Goal: Task Accomplishment & Management: Manage account settings

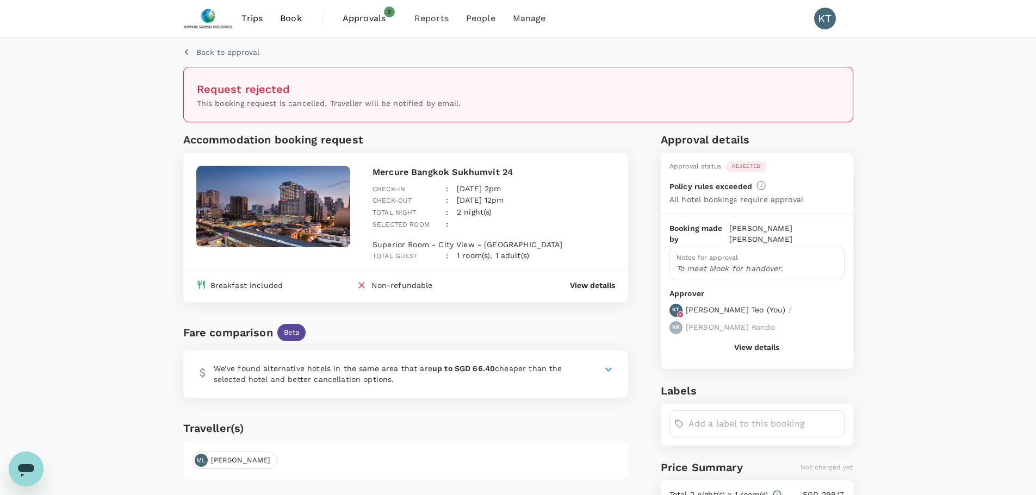
click at [363, 20] on span "Approvals" at bounding box center [369, 18] width 54 height 13
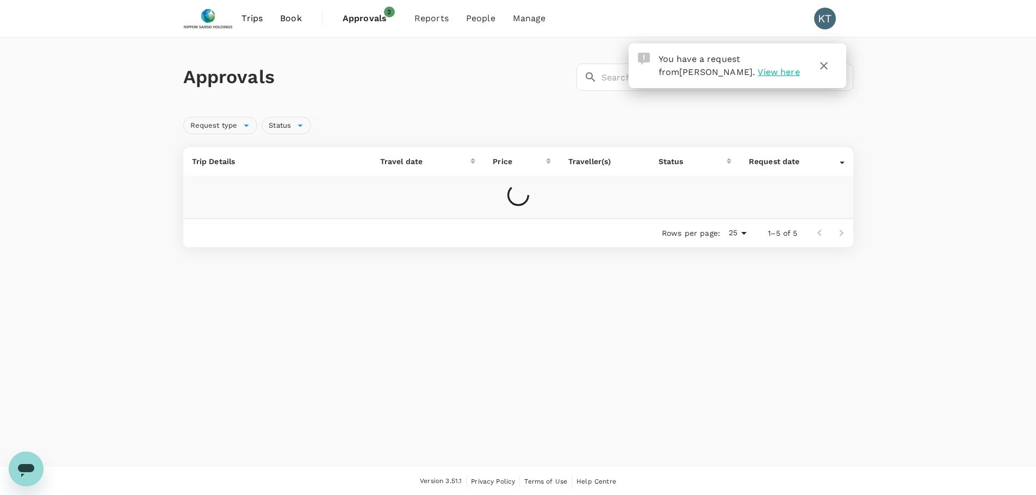
scroll to position [1, 0]
click at [822, 64] on icon "button" at bounding box center [824, 65] width 8 height 8
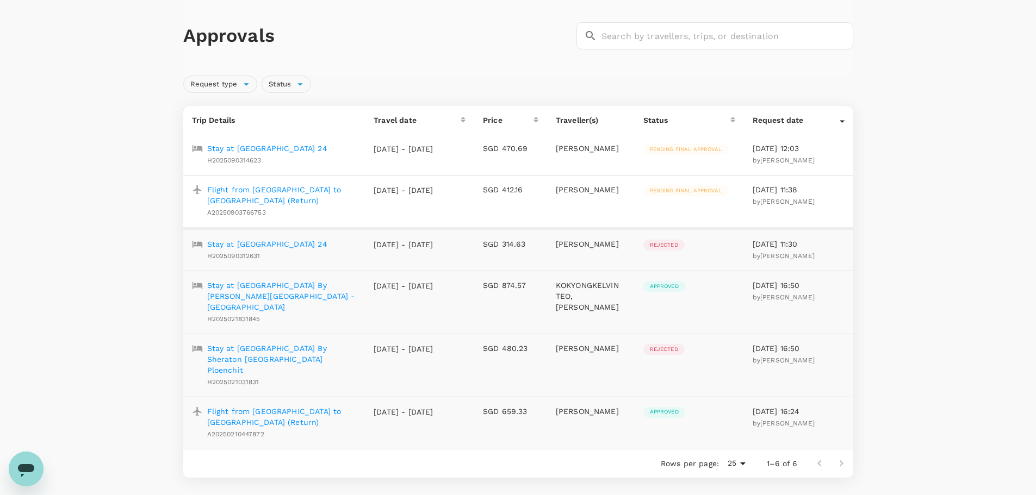
scroll to position [38, 0]
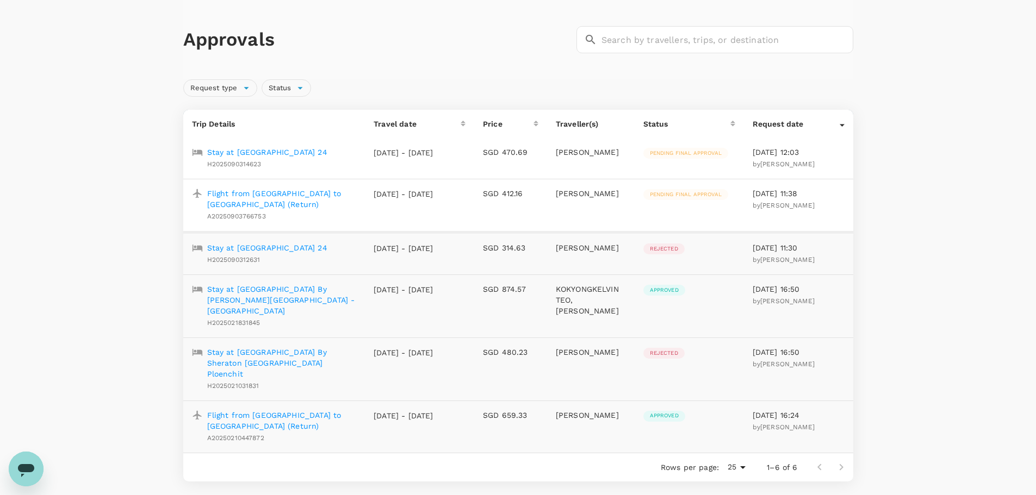
click at [709, 159] on td "Pending final approval" at bounding box center [688, 158] width 109 height 41
click at [521, 169] on td "SGD 470.69" at bounding box center [510, 158] width 73 height 41
click at [433, 198] on p "[DATE] - [DATE]" at bounding box center [403, 194] width 60 height 11
click at [695, 227] on td "Pending final approval" at bounding box center [688, 205] width 109 height 53
click at [825, 210] on td "[DATE] 11:38 by [PERSON_NAME]" at bounding box center [798, 205] width 109 height 53
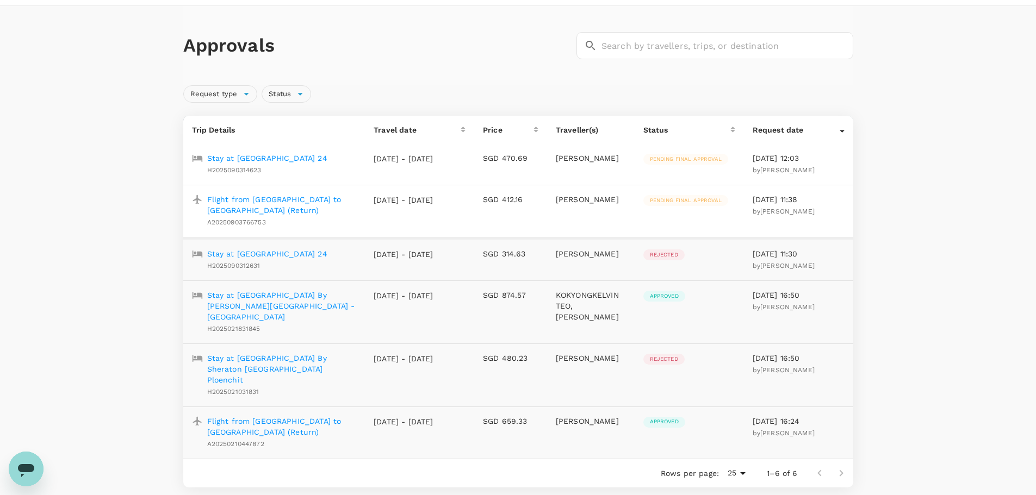
scroll to position [19, 0]
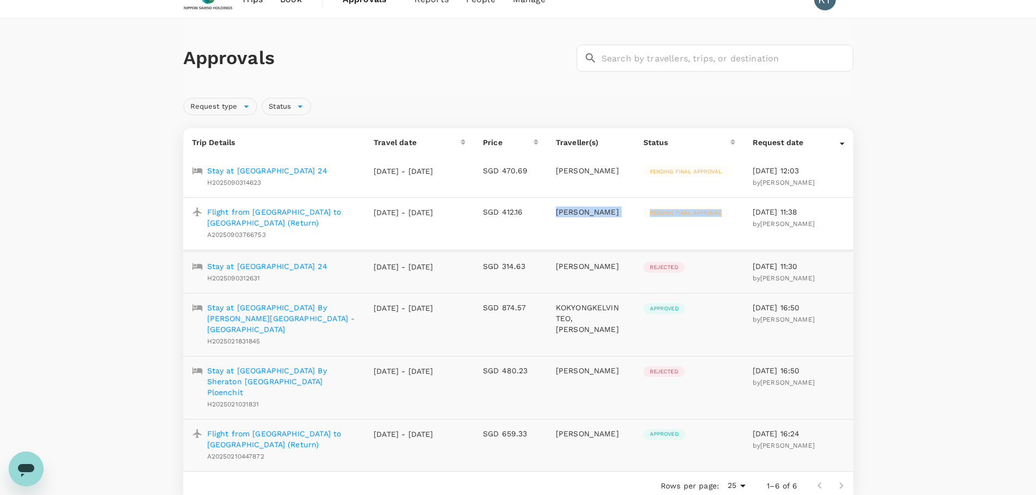
drag, startPoint x: 529, startPoint y: 217, endPoint x: 661, endPoint y: 221, distance: 132.2
click at [661, 221] on tr "Flight from [GEOGRAPHIC_DATA] to [GEOGRAPHIC_DATA] (Return) A20250903766753 [DA…" at bounding box center [518, 223] width 670 height 53
click at [661, 221] on td "Pending final approval" at bounding box center [688, 223] width 109 height 53
click at [701, 221] on td "Pending final approval" at bounding box center [688, 223] width 109 height 53
click at [840, 142] on div at bounding box center [841, 142] width 5 height 11
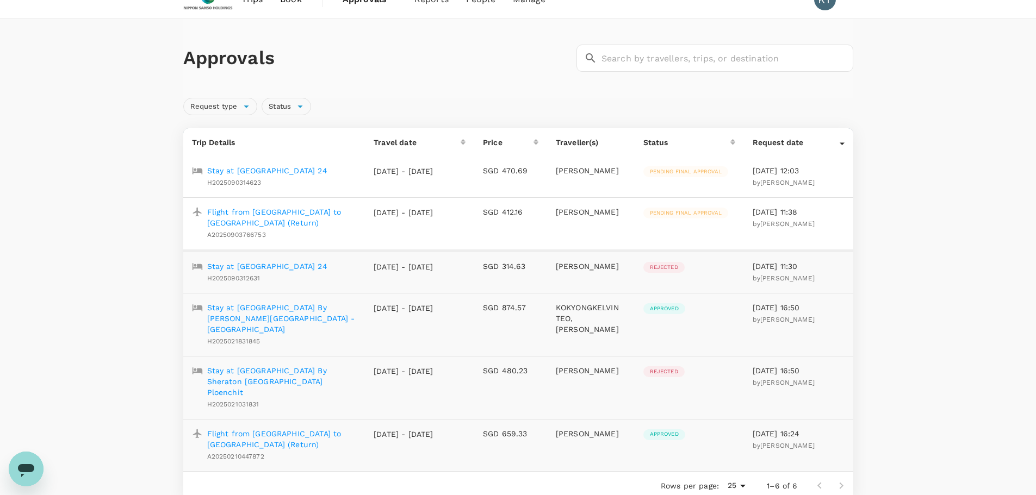
scroll to position [1, 0]
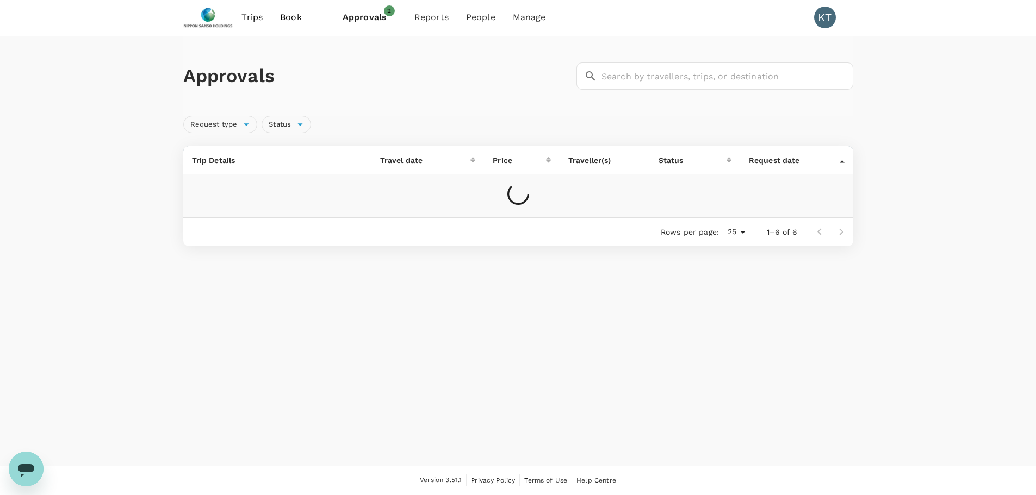
click at [844, 162] on th "Request date" at bounding box center [796, 160] width 113 height 28
click at [838, 163] on div "Request date" at bounding box center [794, 160] width 91 height 11
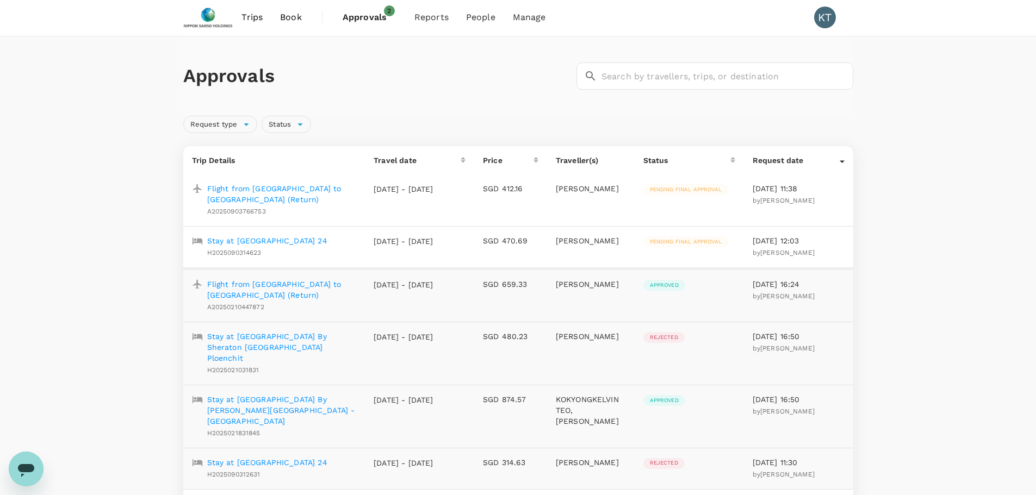
scroll to position [19, 0]
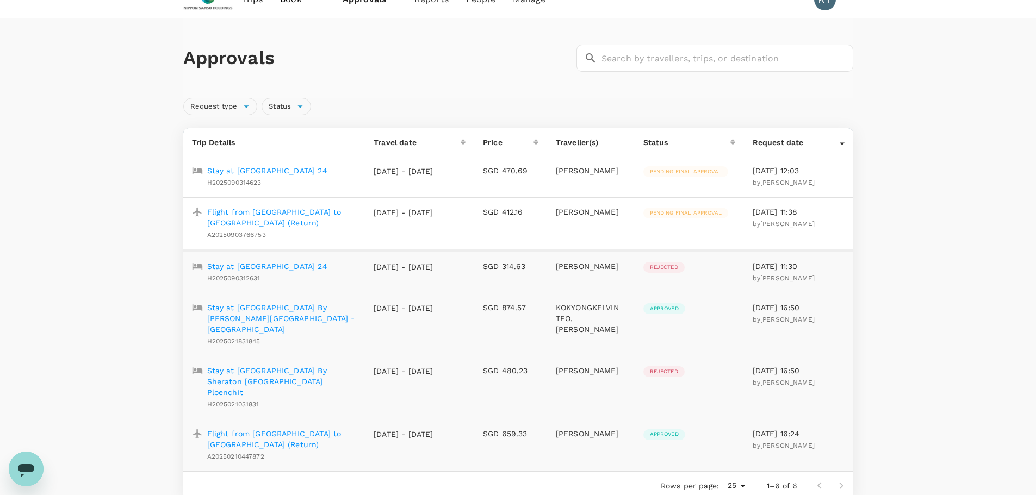
click at [309, 223] on p "Flight from [GEOGRAPHIC_DATA] to [GEOGRAPHIC_DATA] (Return)" at bounding box center [281, 218] width 149 height 22
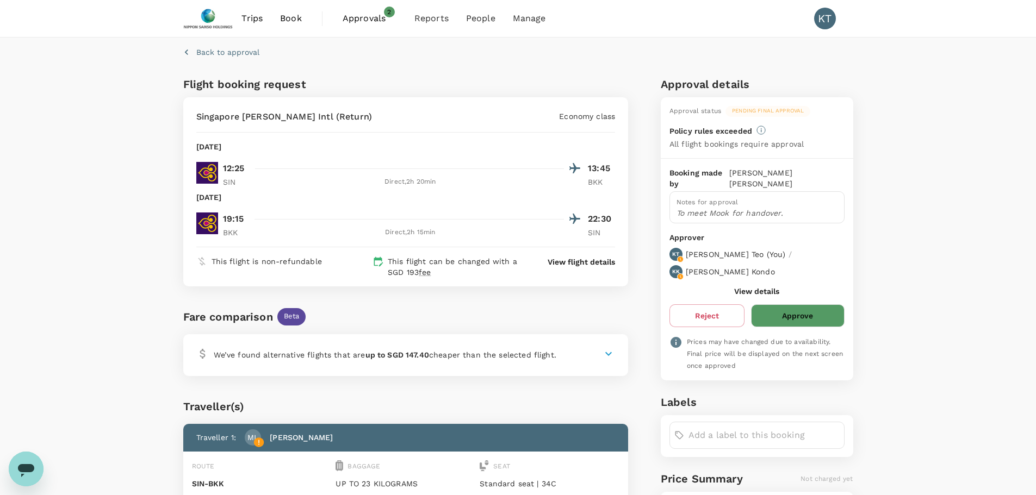
click at [791, 304] on button "Approve" at bounding box center [797, 315] width 93 height 23
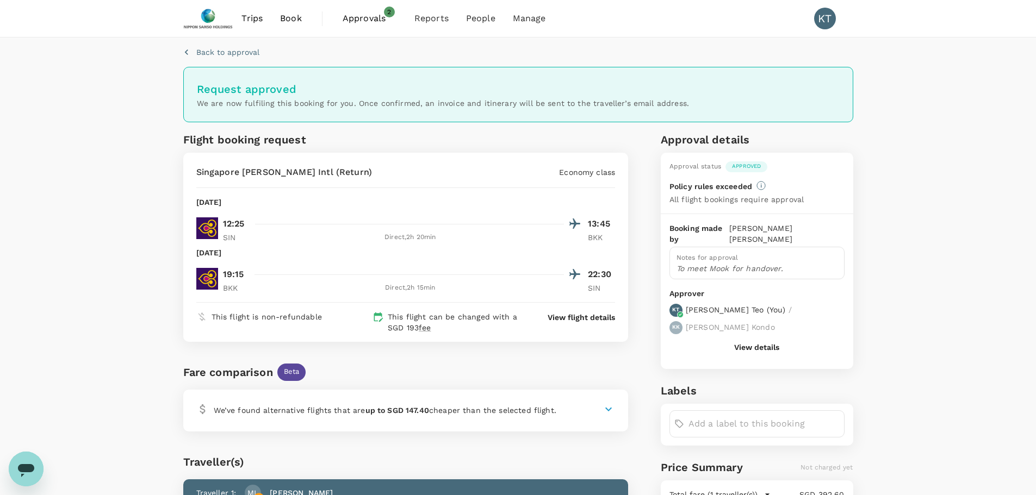
click at [376, 17] on span "Approvals" at bounding box center [369, 18] width 54 height 13
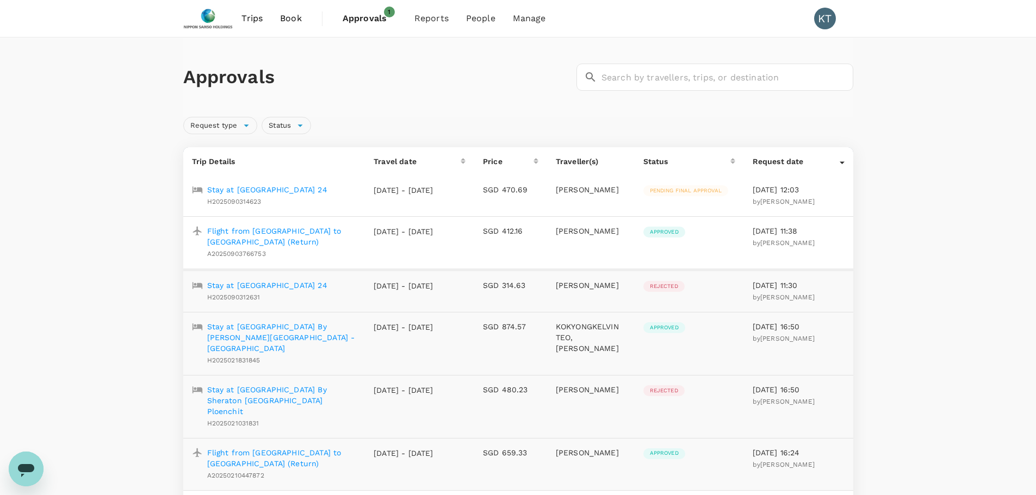
click at [327, 193] on p "Stay at [GEOGRAPHIC_DATA] 24" at bounding box center [267, 189] width 120 height 11
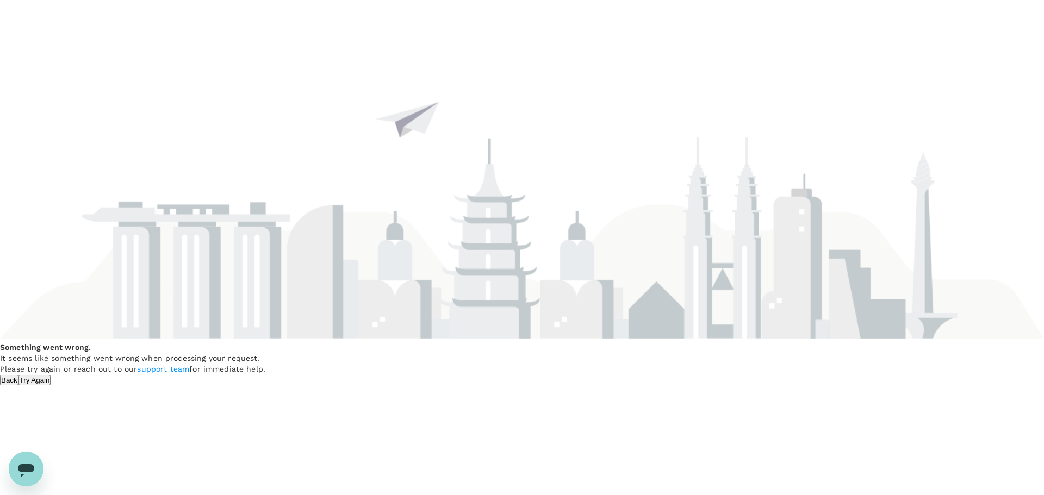
click at [51, 375] on button "Try Again" at bounding box center [34, 380] width 33 height 10
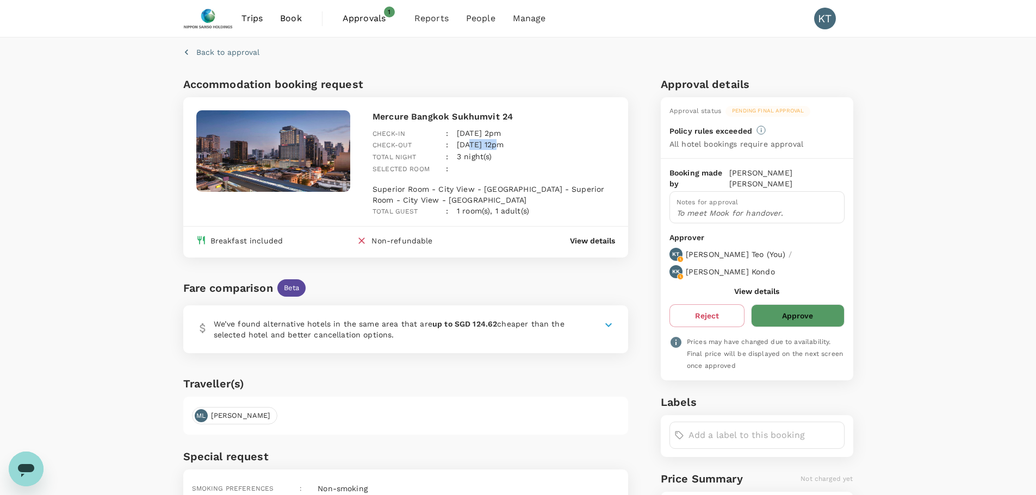
drag, startPoint x: 468, startPoint y: 137, endPoint x: 500, endPoint y: 147, distance: 33.7
click at [500, 147] on div "[DATE] 12pm" at bounding box center [476, 140] width 56 height 21
click at [500, 147] on p "[DATE] 12pm" at bounding box center [480, 144] width 47 height 11
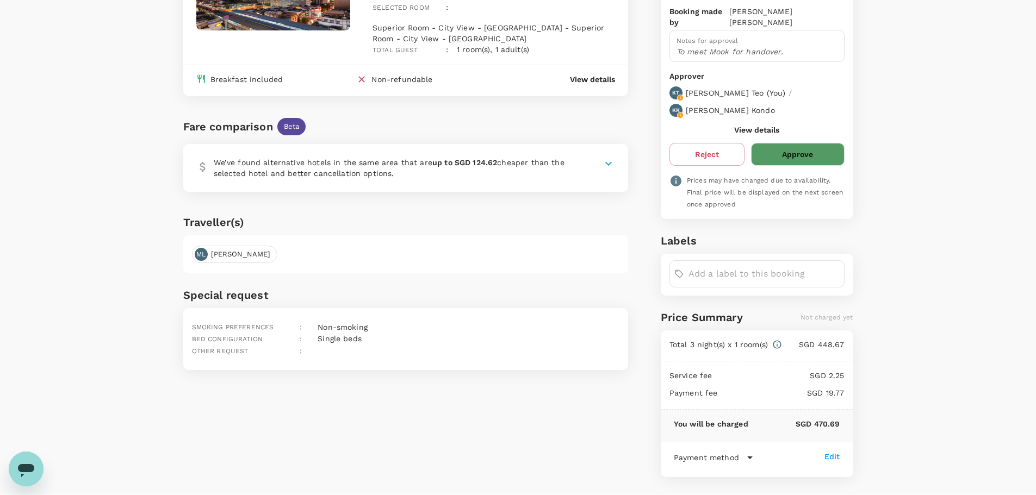
scroll to position [162, 0]
drag, startPoint x: 803, startPoint y: 353, endPoint x: 820, endPoint y: 359, distance: 17.9
click at [820, 361] on div "Service fee SGD 2.25 Payment fee SGD 19.77" at bounding box center [756, 385] width 192 height 48
click at [820, 387] on p "SGD 19.77" at bounding box center [781, 392] width 127 height 11
click at [823, 142] on button "Approve" at bounding box center [797, 153] width 93 height 23
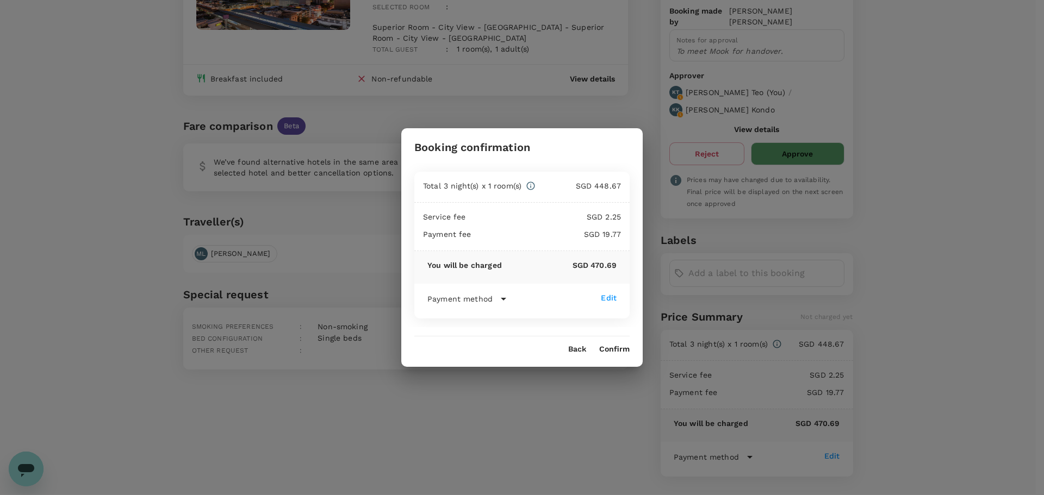
click at [621, 350] on button "Confirm" at bounding box center [614, 349] width 30 height 9
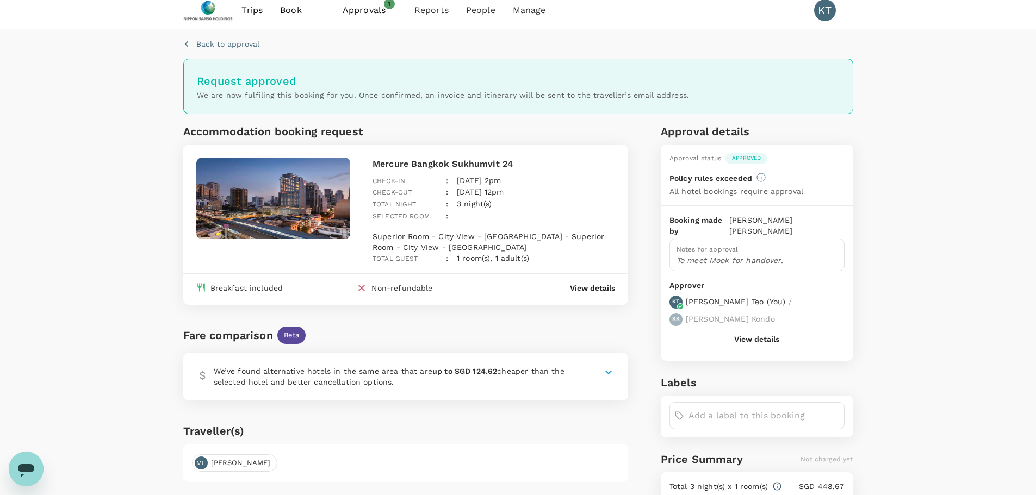
scroll to position [0, 0]
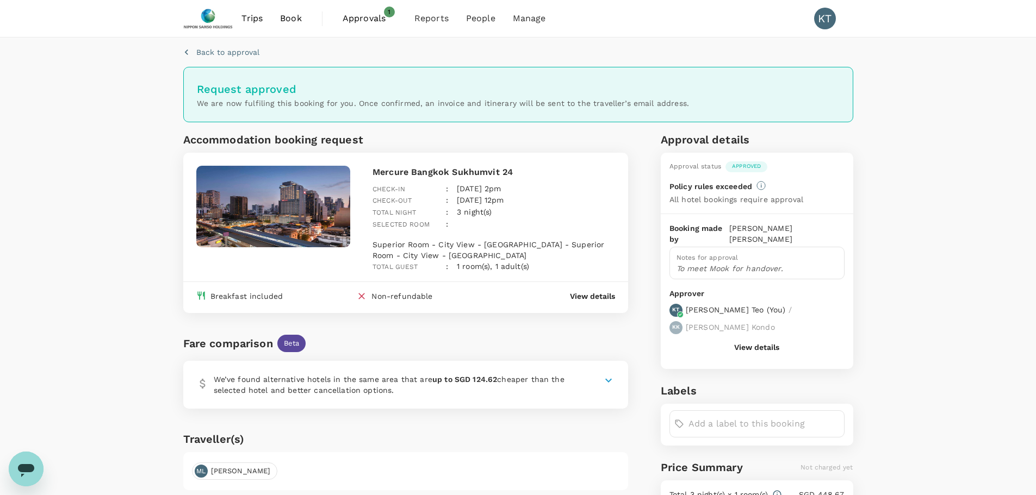
click at [759, 343] on button "View details" at bounding box center [756, 347] width 45 height 9
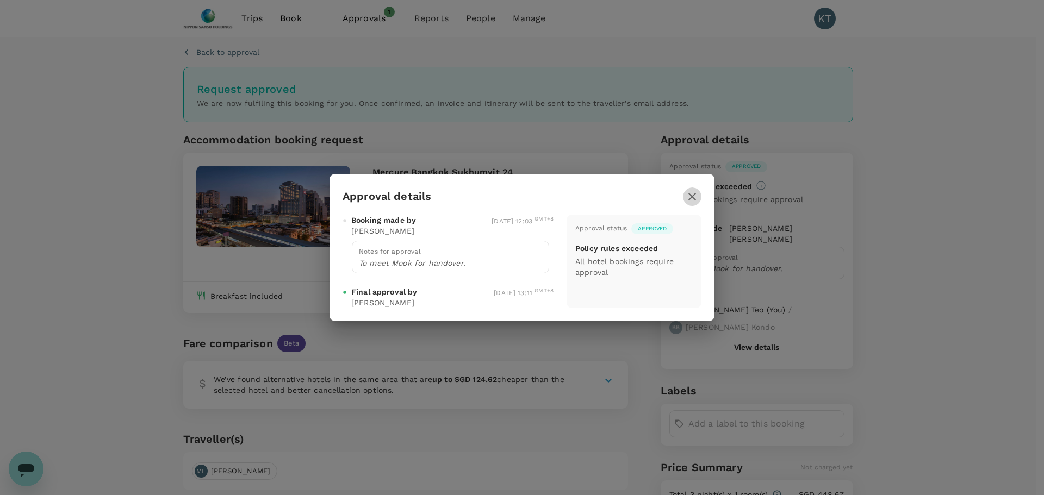
click at [688, 196] on icon "button" at bounding box center [691, 196] width 13 height 13
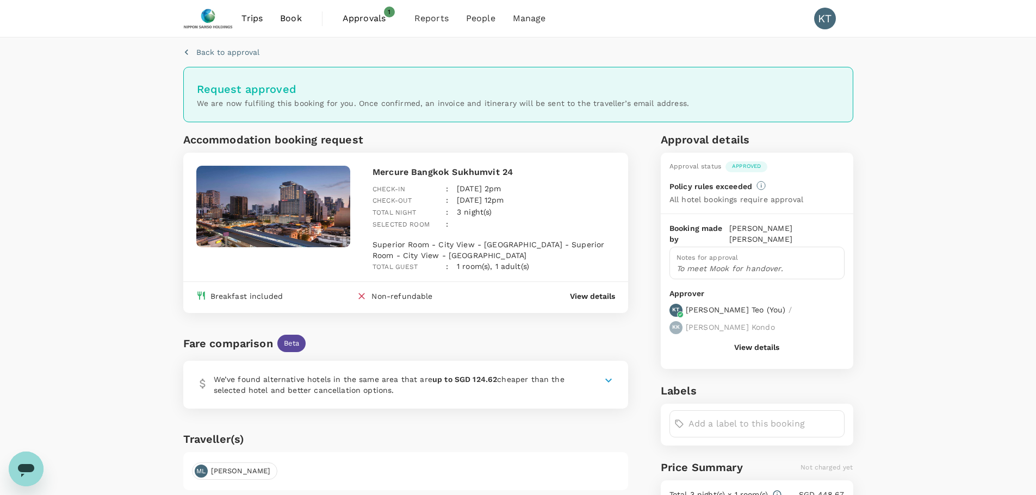
click at [367, 21] on span "Approvals" at bounding box center [369, 18] width 54 height 13
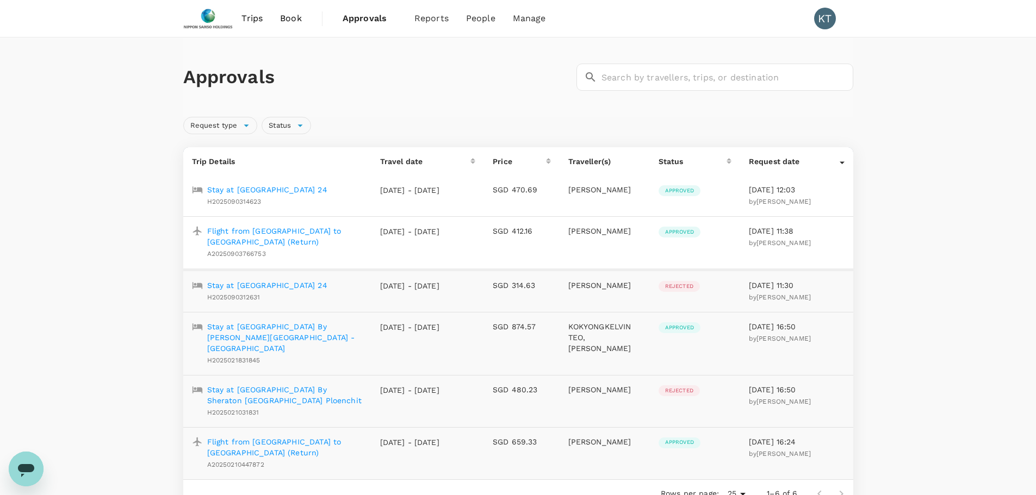
click at [212, 23] on img at bounding box center [208, 19] width 50 height 24
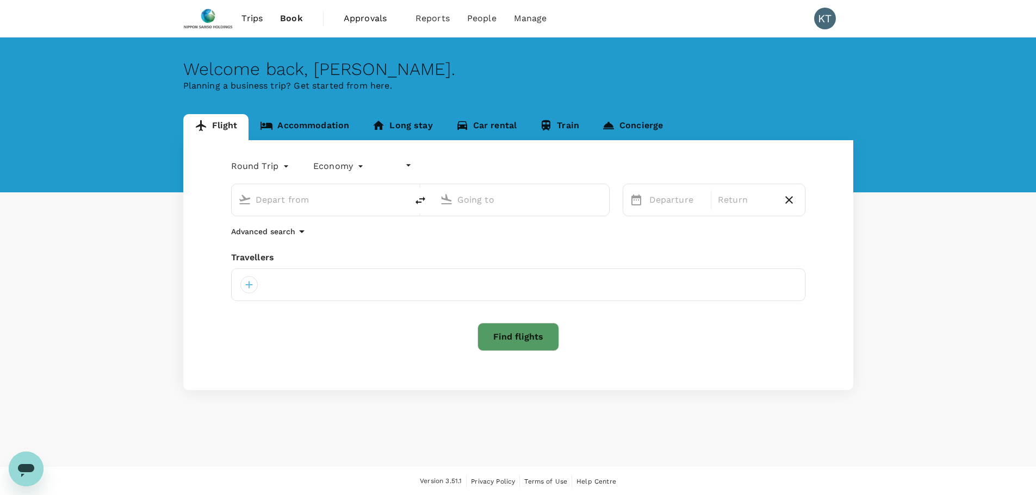
type input "undefined, undefined (any)"
type input "Singapore Changi (SIN)"
type input "Bangkok, Thailand (any)"
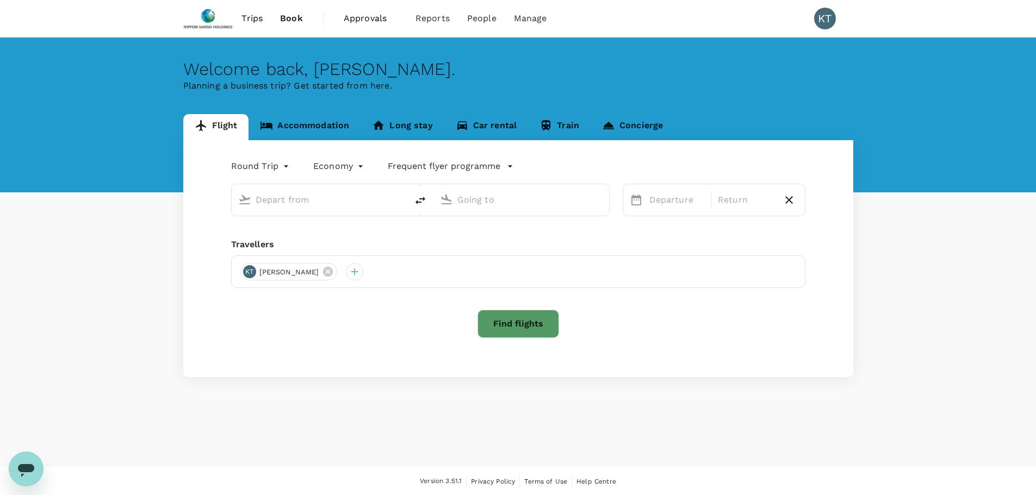
type input "Singapore Changi (SIN)"
type input "Bangkok, Thailand (any)"
type input "Singapore Changi (SIN)"
type input "Bangkok, Thailand (any)"
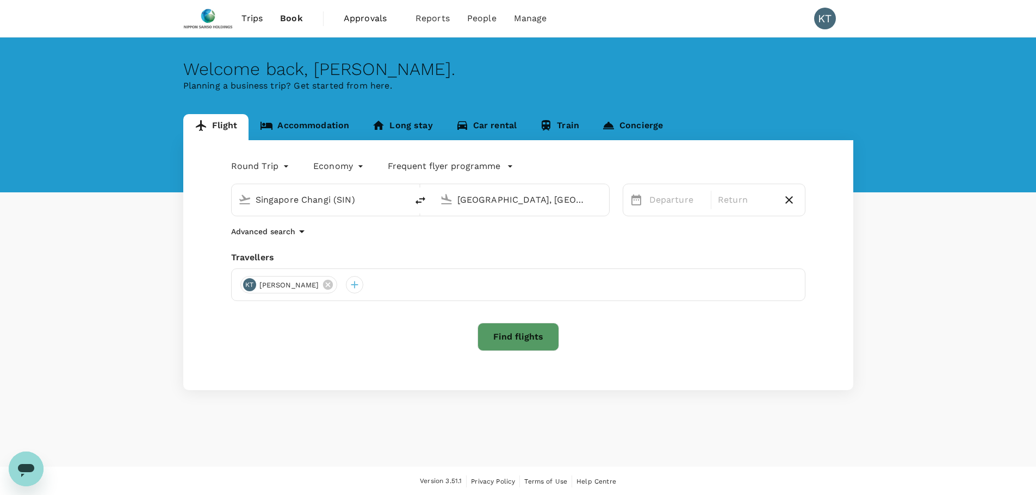
click at [444, 241] on div "Round Trip roundtrip Economy economy Frequent flyer programme Singapore Changi …" at bounding box center [518, 265] width 670 height 250
click at [282, 169] on body "Trips Book Approvals 0 Reports People Manage KT Welcome back , Kelvin . Plannin…" at bounding box center [518, 248] width 1036 height 496
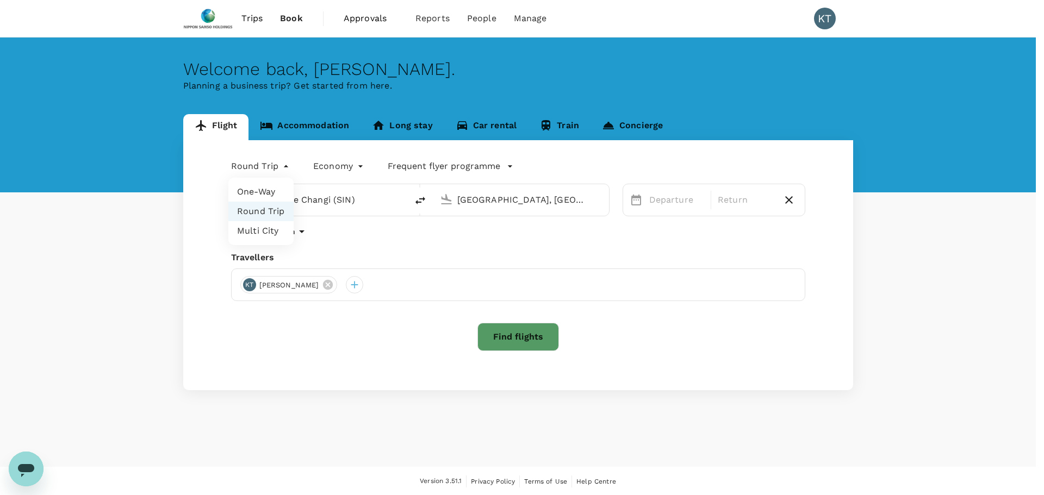
click at [282, 169] on div at bounding box center [522, 247] width 1044 height 495
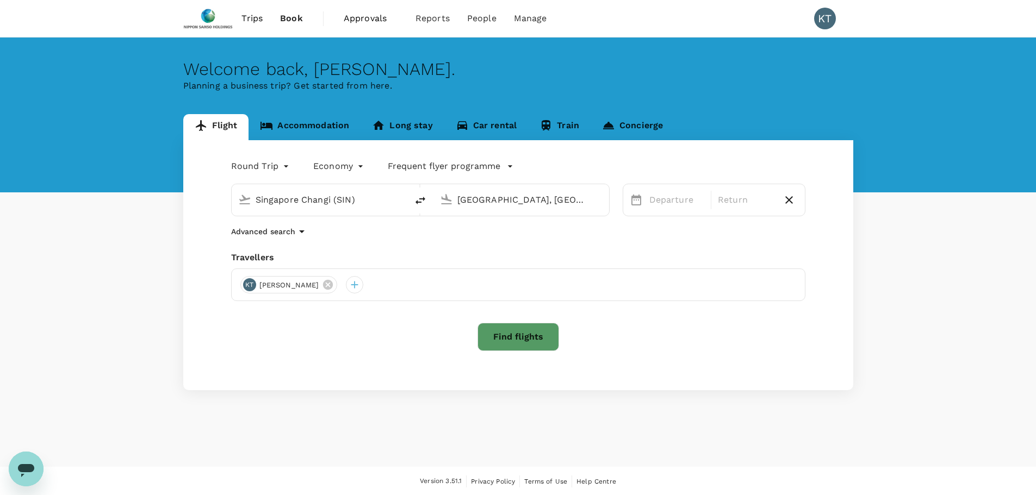
click at [350, 170] on body "Trips Book Approvals 0 Reports People Manage KT Welcome back , Kelvin . Plannin…" at bounding box center [518, 248] width 1036 height 496
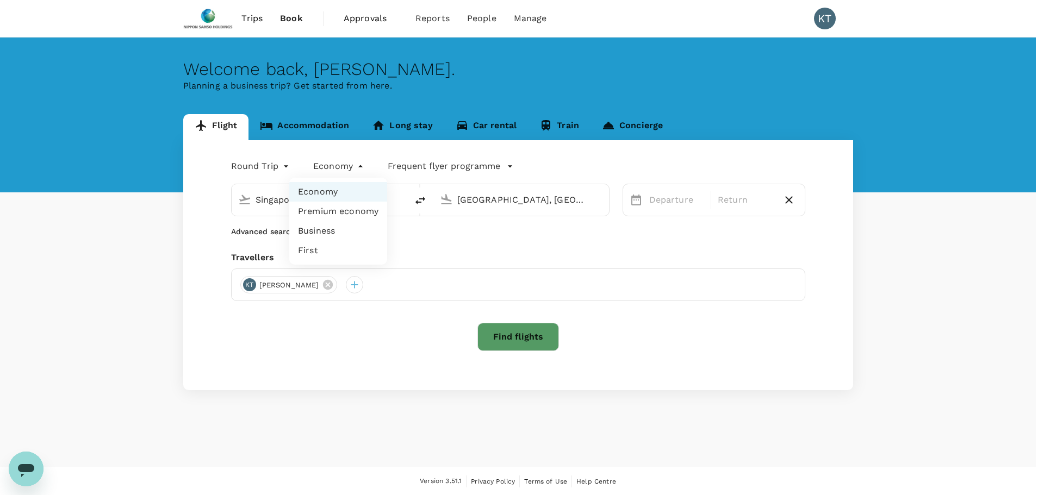
click at [351, 170] on div at bounding box center [522, 247] width 1044 height 495
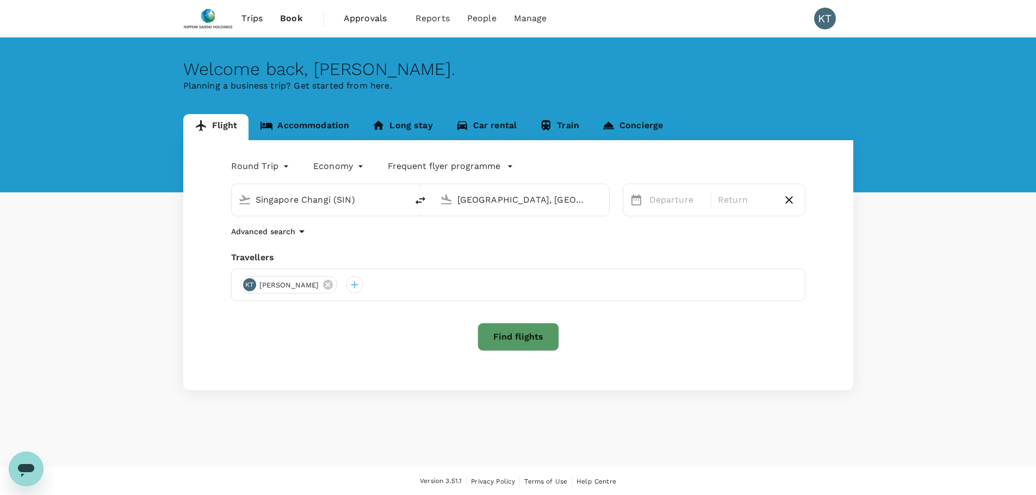
click at [438, 169] on p "Frequent flyer programme" at bounding box center [444, 166] width 113 height 13
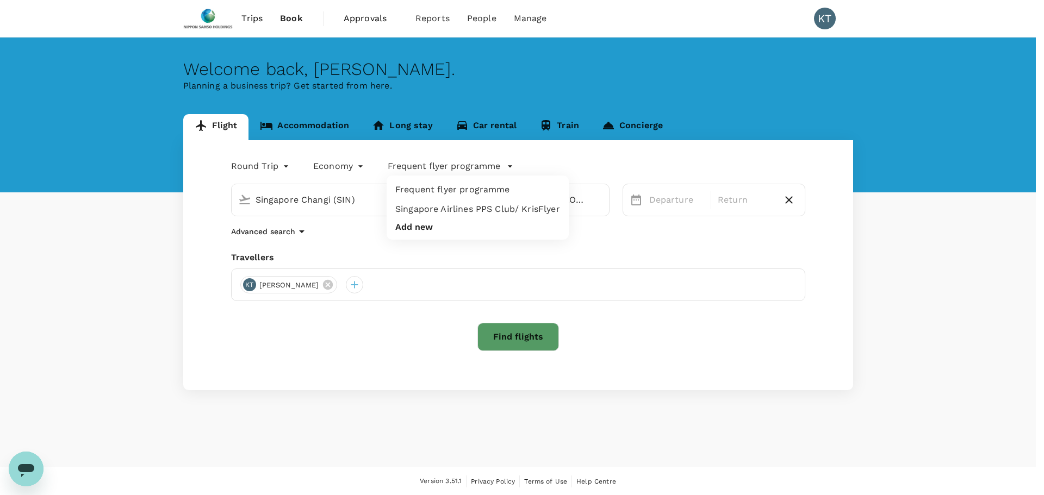
click at [488, 165] on div at bounding box center [522, 247] width 1044 height 495
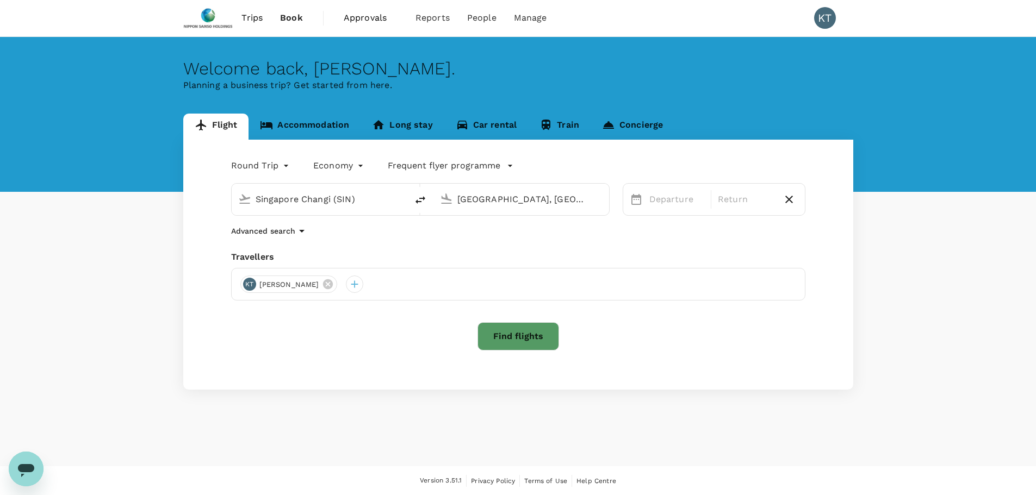
scroll to position [1, 0]
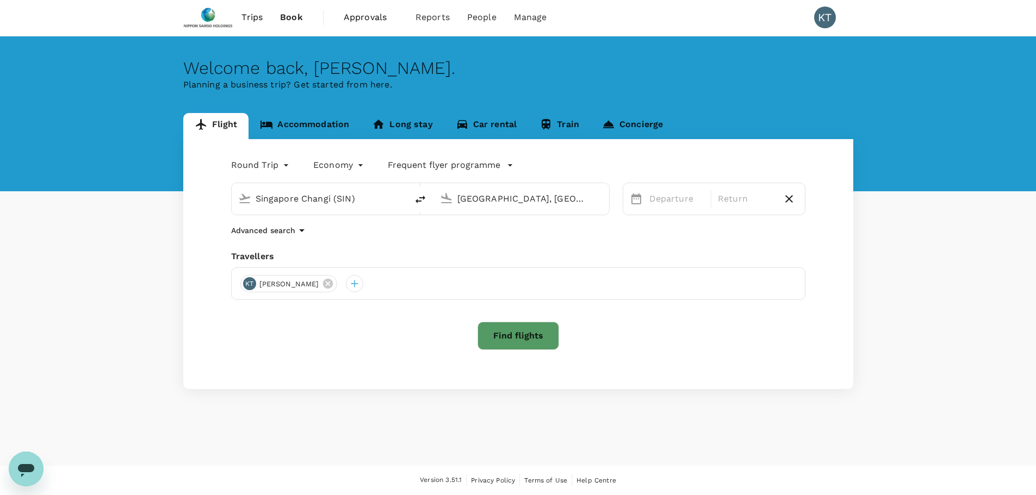
click at [330, 119] on link "Accommodation" at bounding box center [304, 126] width 112 height 26
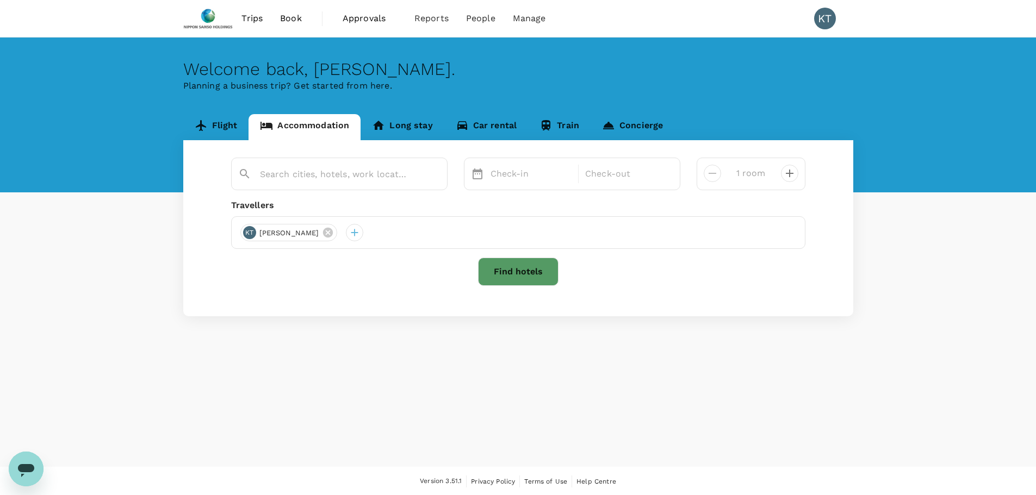
click at [192, 117] on link "Flight" at bounding box center [216, 127] width 66 height 26
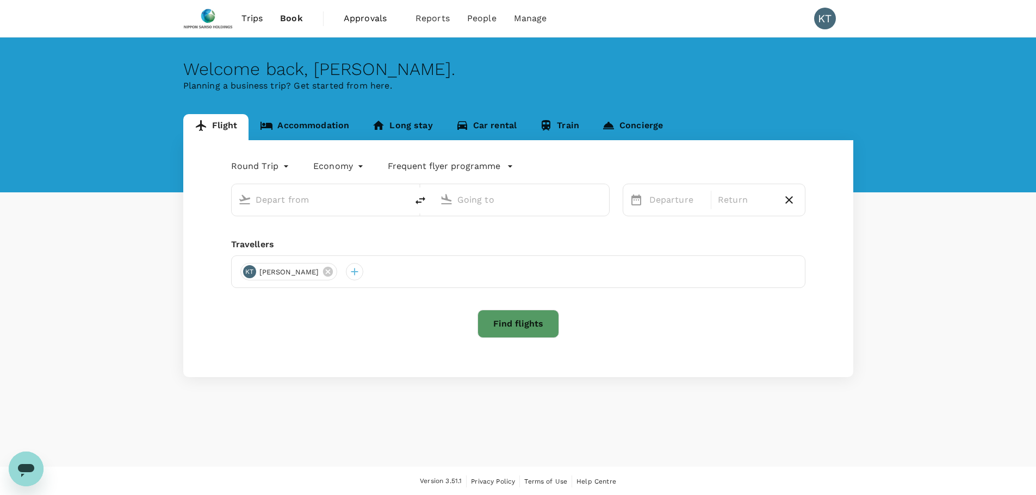
type input "Singapore Changi (SIN)"
type input "Bangkok, Thailand (any)"
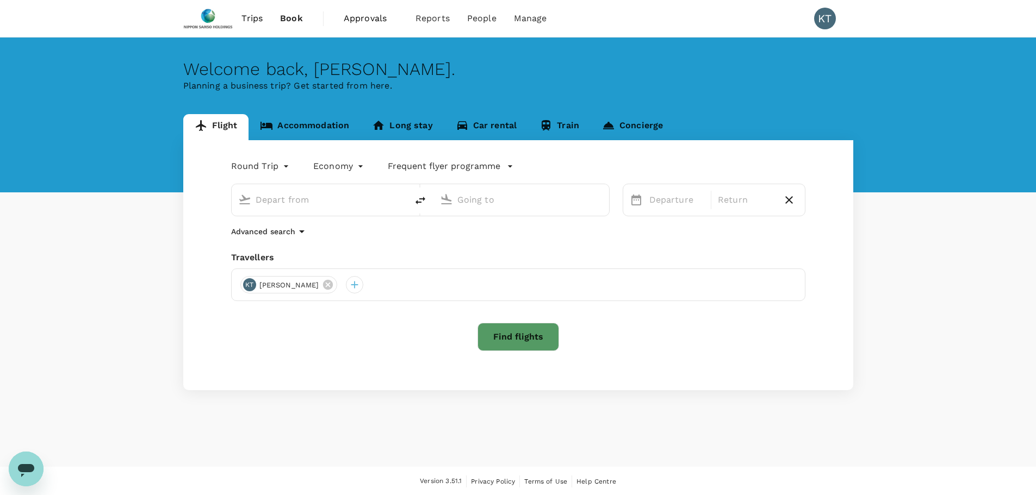
type input "Singapore Changi (SIN)"
type input "Bangkok, Thailand (any)"
click at [216, 24] on img at bounding box center [208, 19] width 50 height 24
click at [220, 25] on img at bounding box center [208, 19] width 50 height 24
click at [246, 21] on span "Trips" at bounding box center [251, 18] width 21 height 13
